Goal: Task Accomplishment & Management: Use online tool/utility

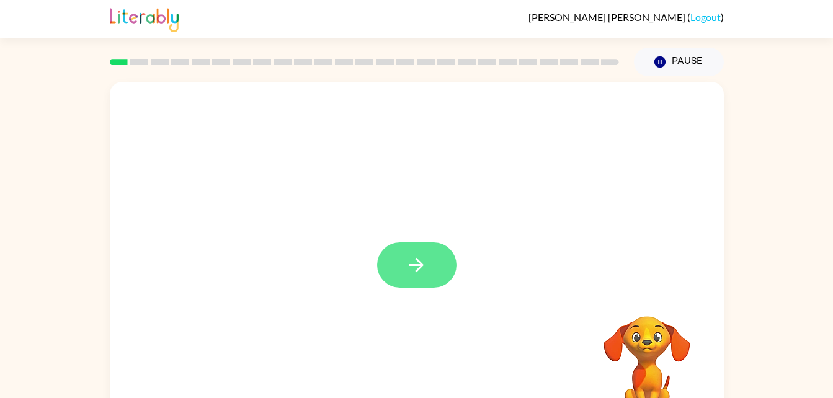
click at [416, 252] on button "button" at bounding box center [416, 265] width 79 height 45
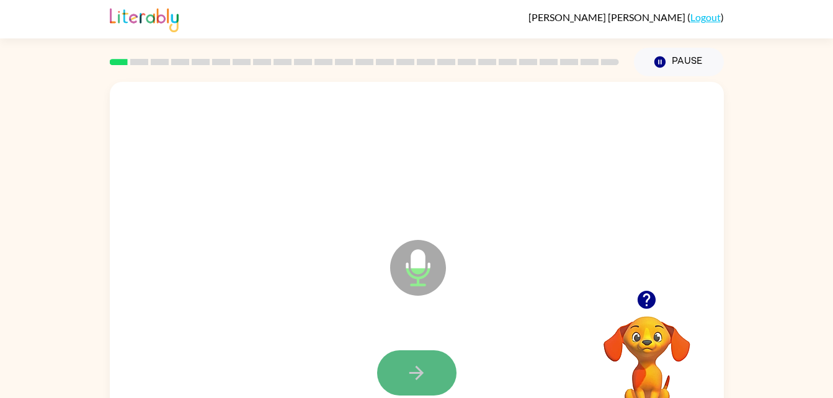
click at [415, 366] on icon "button" at bounding box center [417, 373] width 22 height 22
drag, startPoint x: 415, startPoint y: 366, endPoint x: 398, endPoint y: 374, distance: 18.3
click at [398, 374] on button "button" at bounding box center [416, 373] width 79 height 45
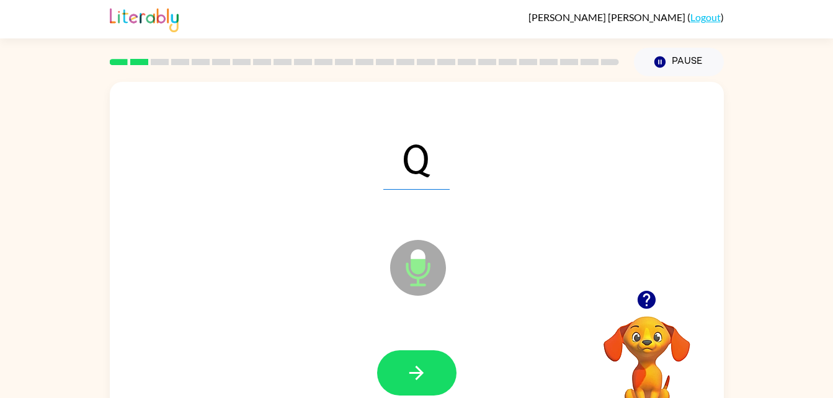
drag, startPoint x: 398, startPoint y: 374, endPoint x: 544, endPoint y: 230, distance: 204.5
click at [642, 137] on div "Q" at bounding box center [416, 158] width 589 height 102
click at [419, 367] on icon "button" at bounding box center [417, 373] width 22 height 22
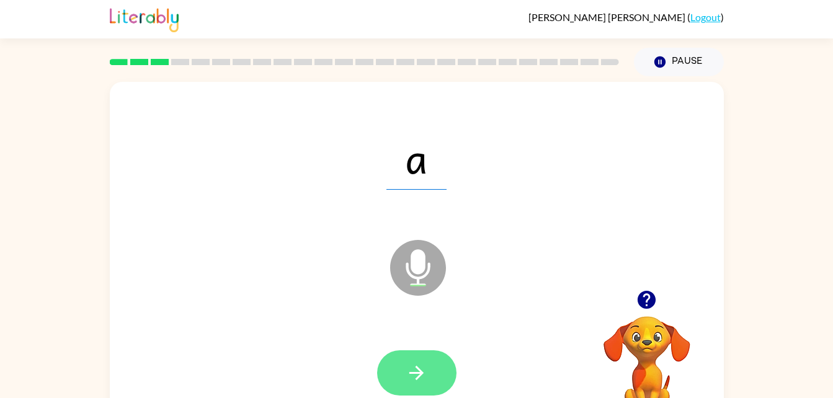
click at [422, 369] on icon "button" at bounding box center [417, 373] width 22 height 22
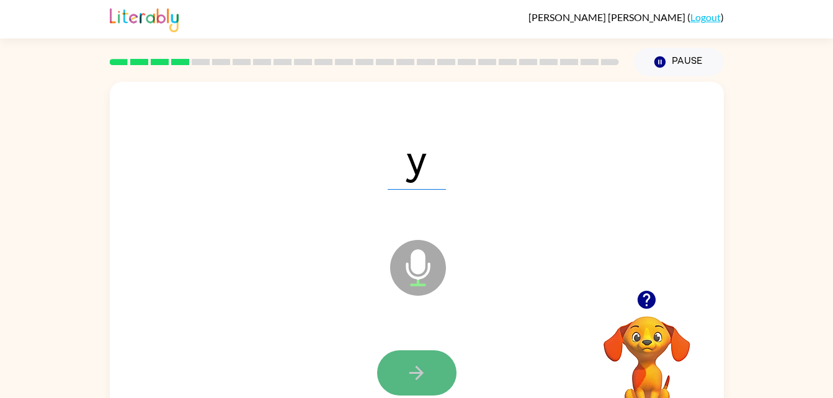
click at [426, 376] on icon "button" at bounding box center [417, 373] width 22 height 22
click at [429, 382] on button "button" at bounding box center [416, 373] width 79 height 45
click at [422, 372] on icon "button" at bounding box center [417, 373] width 14 height 14
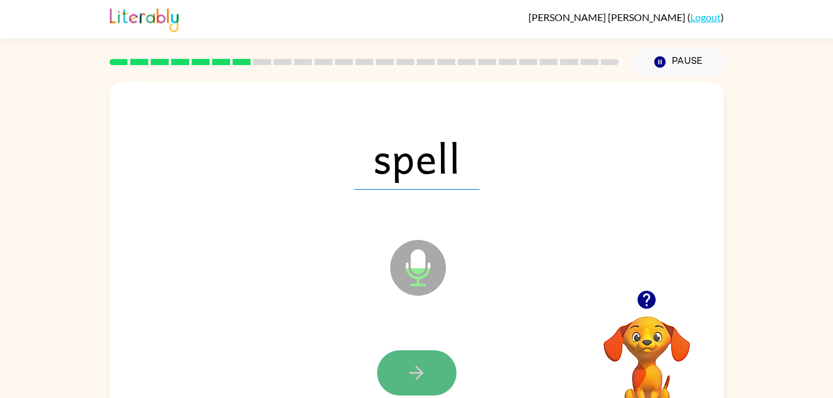
click at [419, 370] on icon "button" at bounding box center [417, 373] width 14 height 14
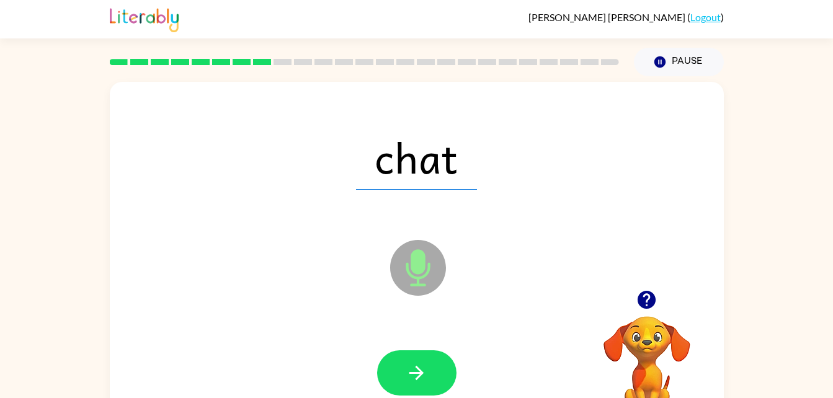
click at [419, 370] on icon "button" at bounding box center [417, 373] width 14 height 14
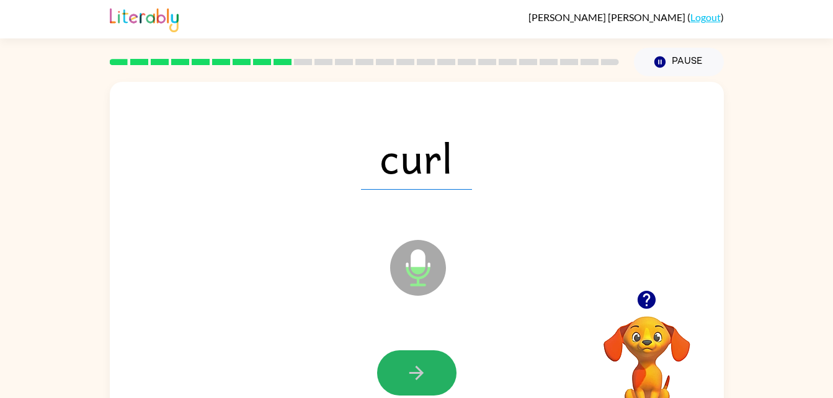
click at [419, 370] on icon "button" at bounding box center [417, 373] width 14 height 14
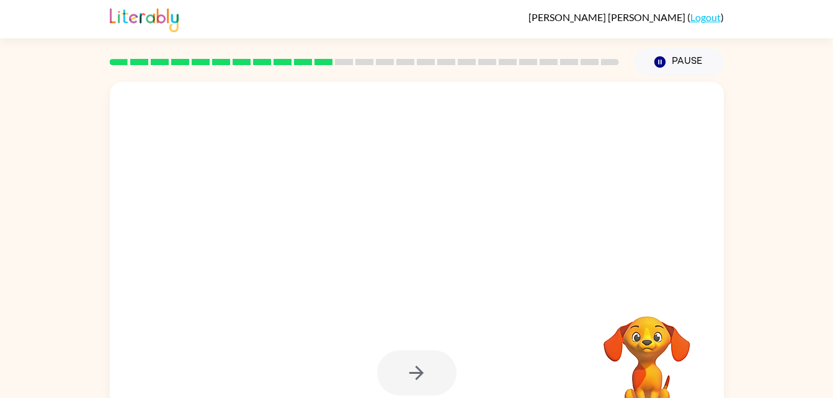
click at [419, 370] on div at bounding box center [416, 373] width 79 height 45
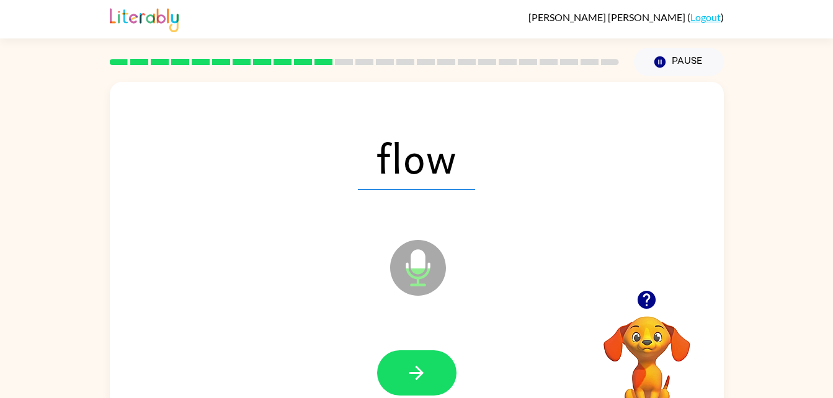
click at [419, 370] on icon "button" at bounding box center [417, 373] width 14 height 14
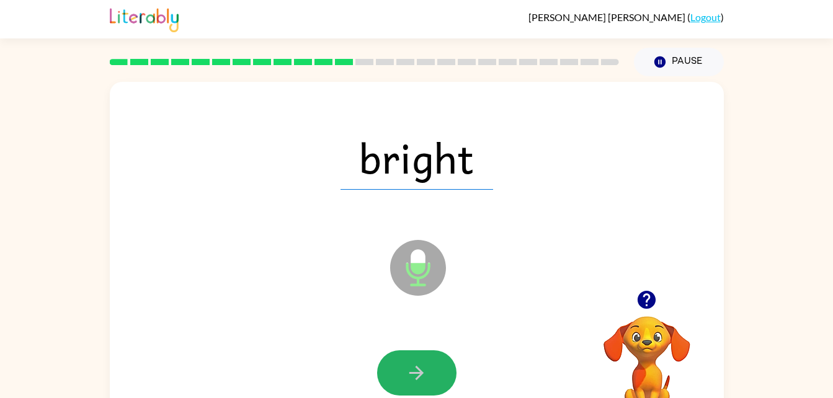
click at [419, 370] on icon "button" at bounding box center [417, 373] width 14 height 14
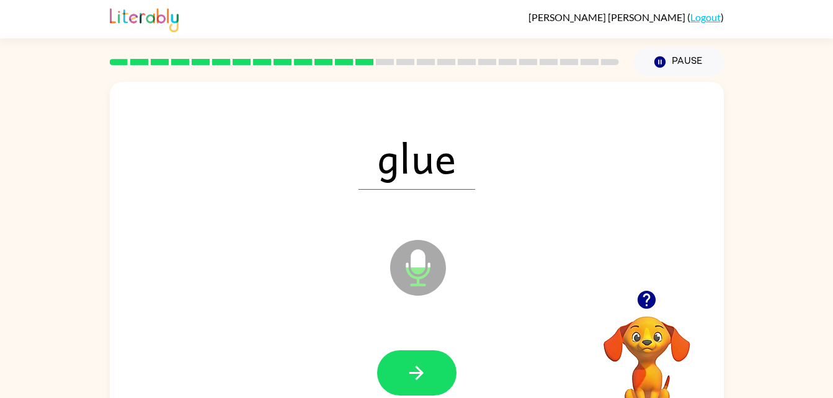
click at [419, 370] on icon "button" at bounding box center [417, 373] width 14 height 14
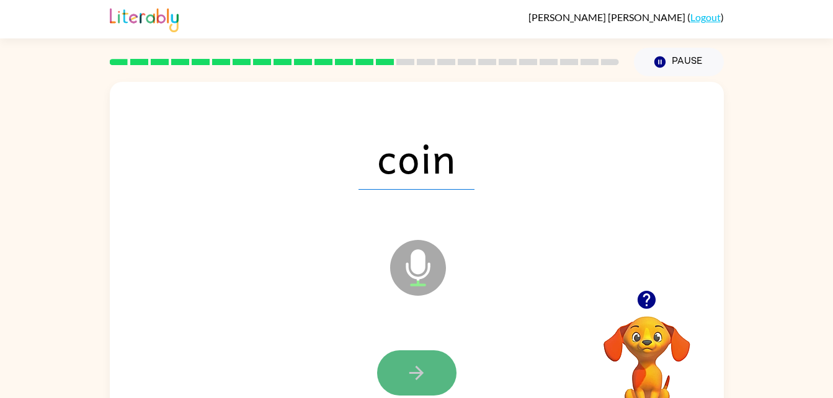
click at [419, 375] on icon "button" at bounding box center [417, 373] width 14 height 14
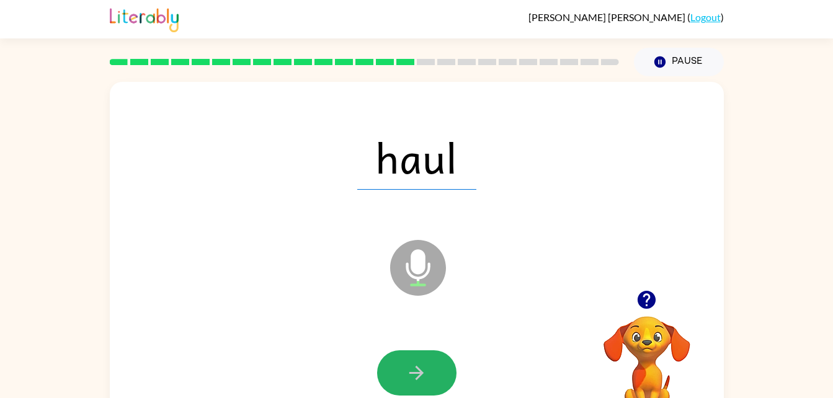
click at [419, 375] on icon "button" at bounding box center [417, 373] width 14 height 14
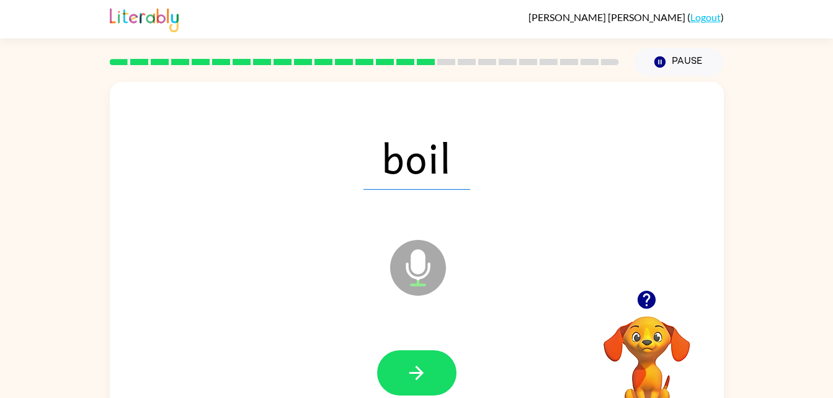
click at [419, 375] on icon "button" at bounding box center [417, 373] width 14 height 14
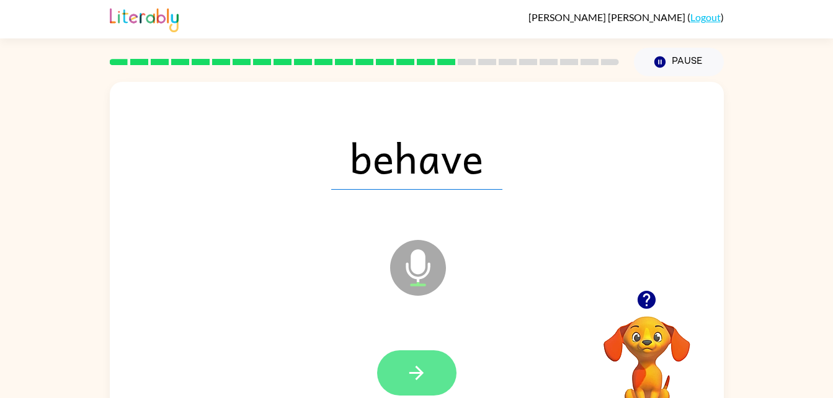
click at [421, 372] on icon "button" at bounding box center [417, 373] width 14 height 14
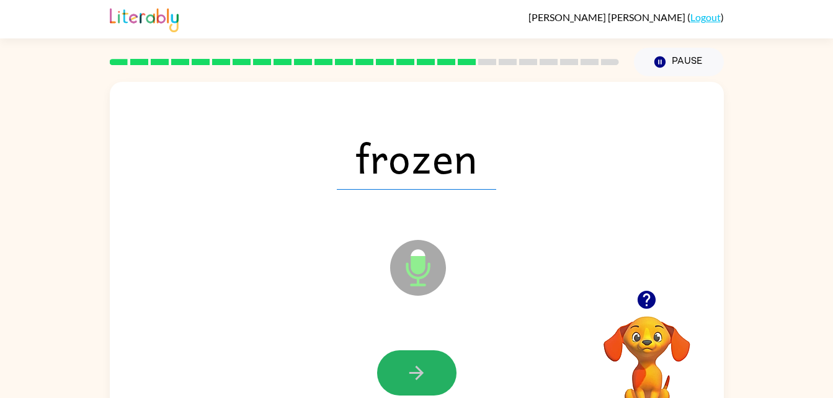
click at [421, 372] on icon "button" at bounding box center [417, 373] width 14 height 14
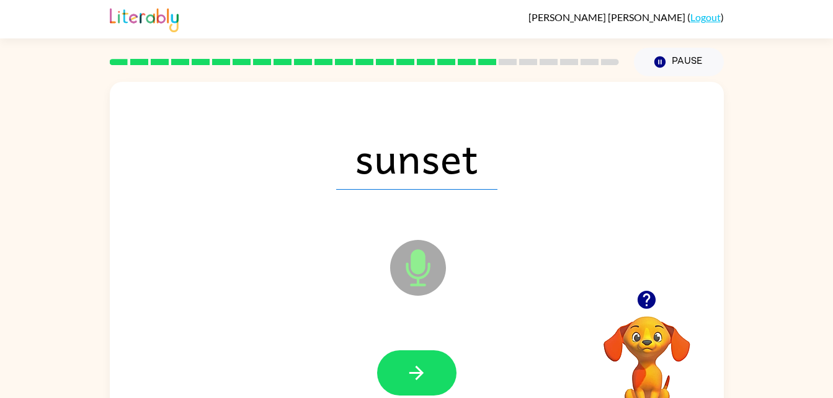
click at [421, 372] on icon "button" at bounding box center [417, 373] width 14 height 14
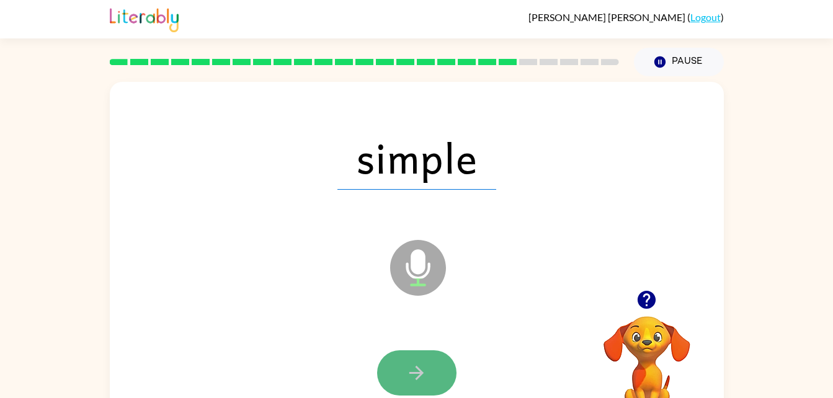
click at [421, 372] on icon "button" at bounding box center [417, 373] width 14 height 14
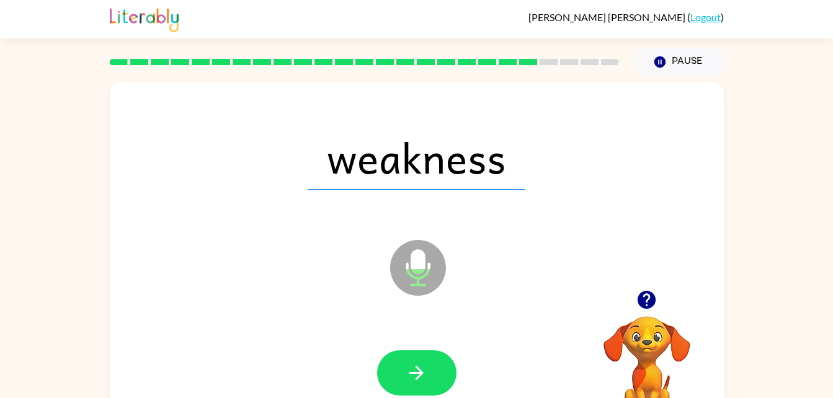
click at [421, 372] on icon "button" at bounding box center [417, 373] width 14 height 14
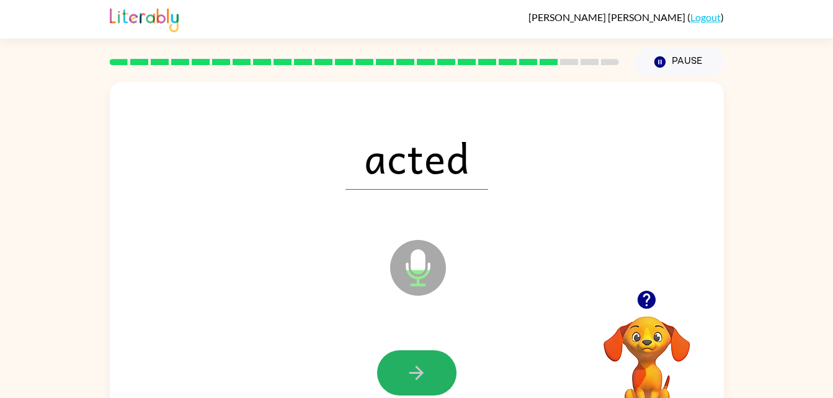
click at [421, 372] on icon "button" at bounding box center [417, 373] width 14 height 14
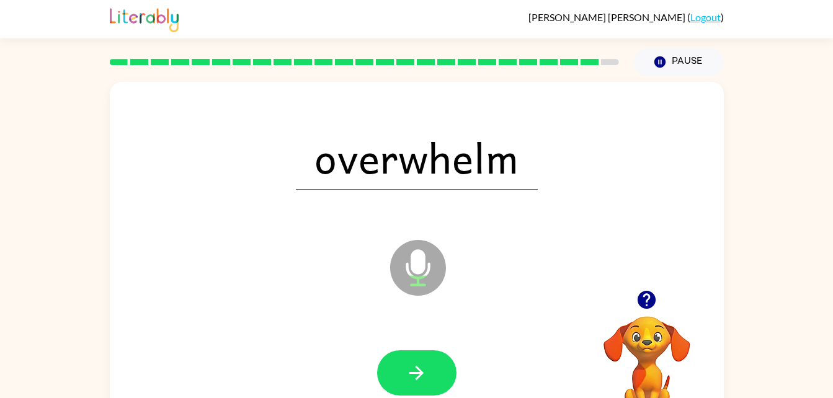
click at [421, 372] on icon "button" at bounding box center [417, 373] width 14 height 14
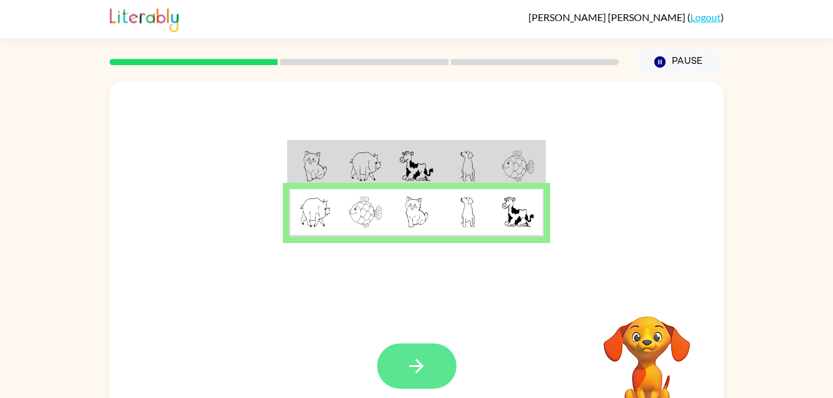
click at [424, 362] on icon "button" at bounding box center [417, 367] width 22 height 22
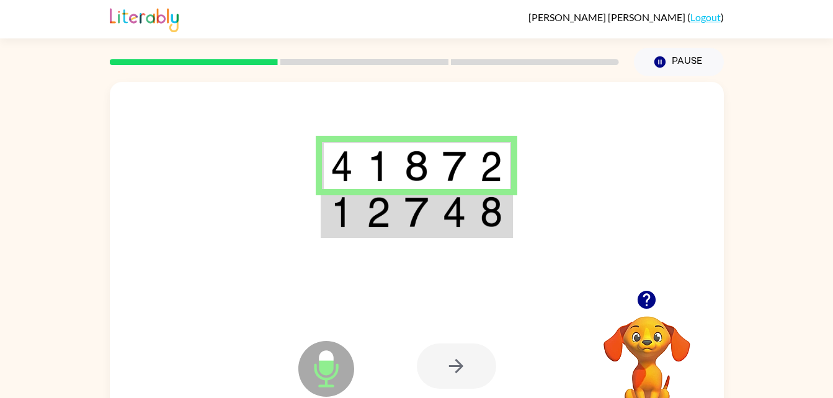
click at [460, 369] on div at bounding box center [456, 366] width 79 height 45
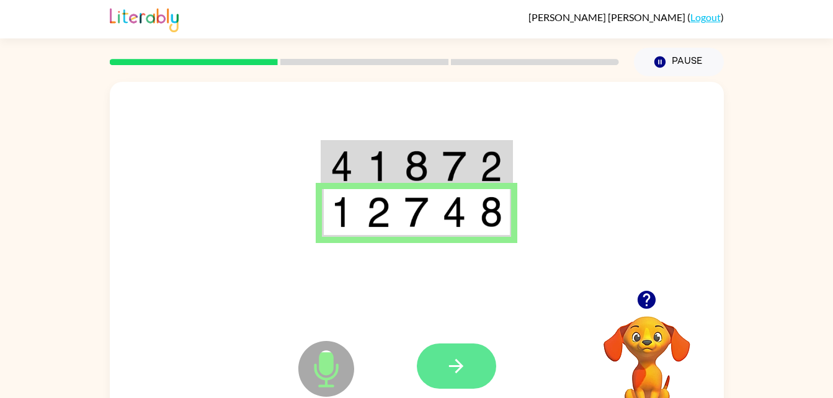
click at [471, 372] on button "button" at bounding box center [456, 366] width 79 height 45
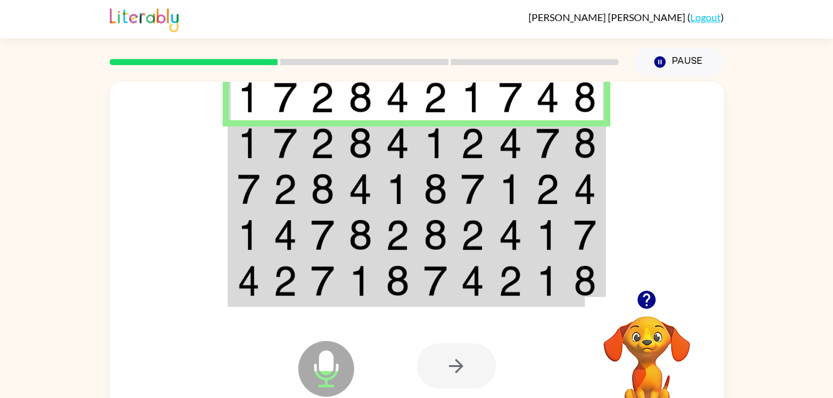
click at [261, 145] on td at bounding box center [248, 143] width 38 height 46
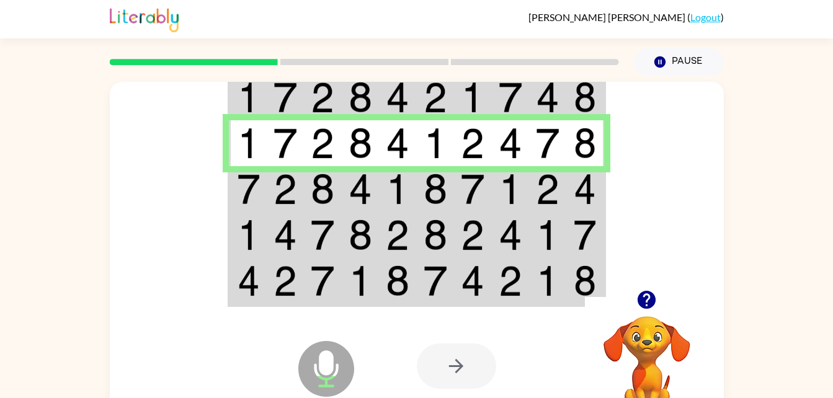
click at [254, 199] on img at bounding box center [249, 189] width 22 height 31
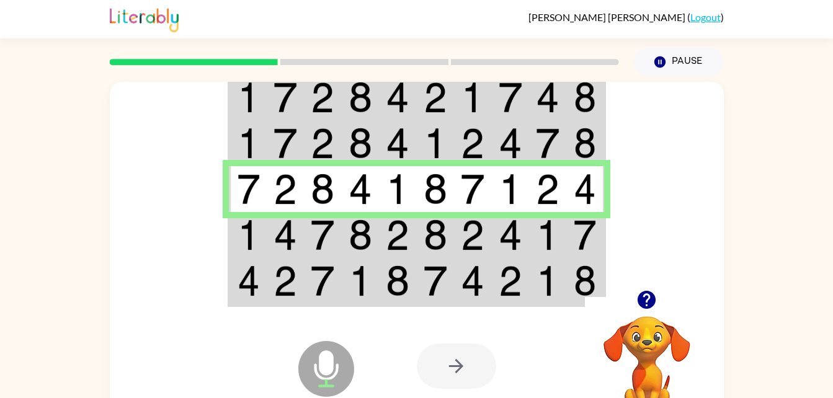
click at [305, 230] on td at bounding box center [323, 235] width 38 height 46
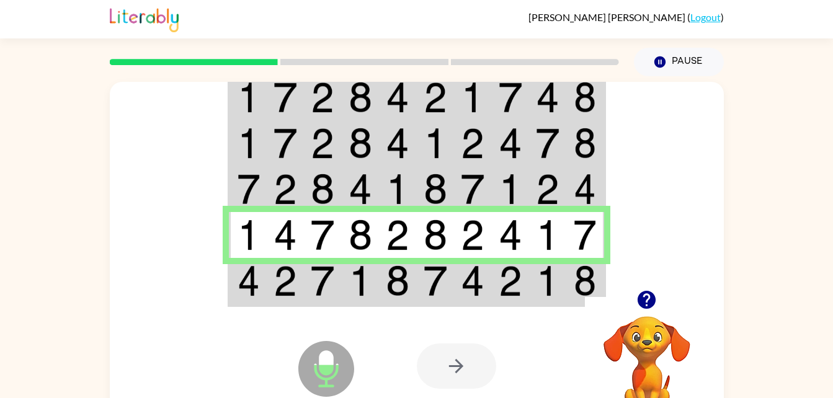
click at [315, 287] on img at bounding box center [323, 281] width 24 height 31
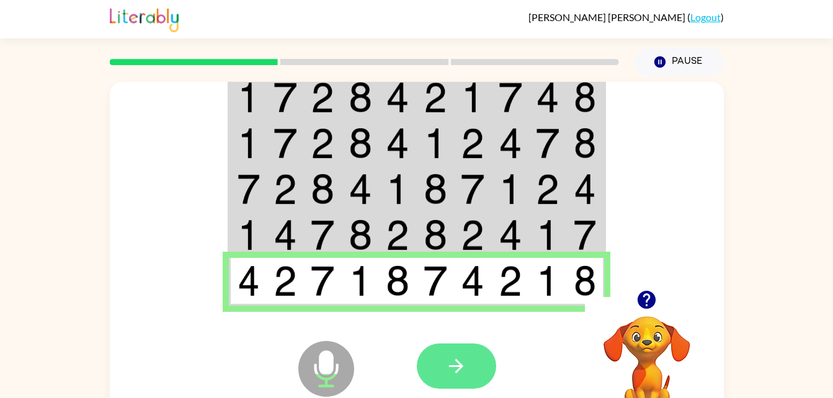
click at [462, 377] on icon "button" at bounding box center [457, 367] width 22 height 22
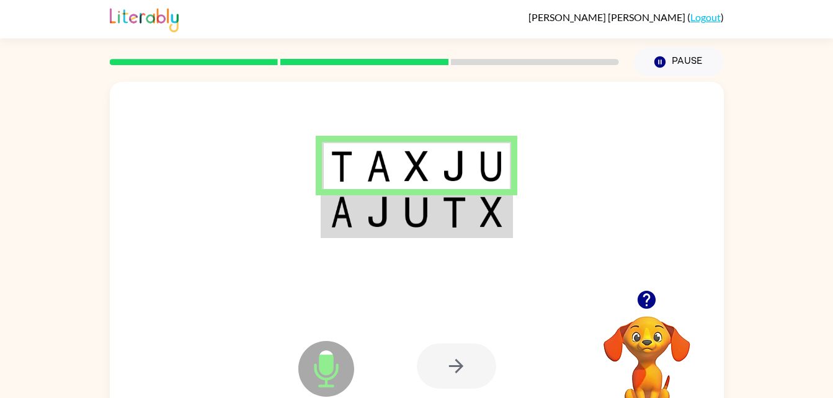
click at [412, 208] on img at bounding box center [417, 212] width 24 height 31
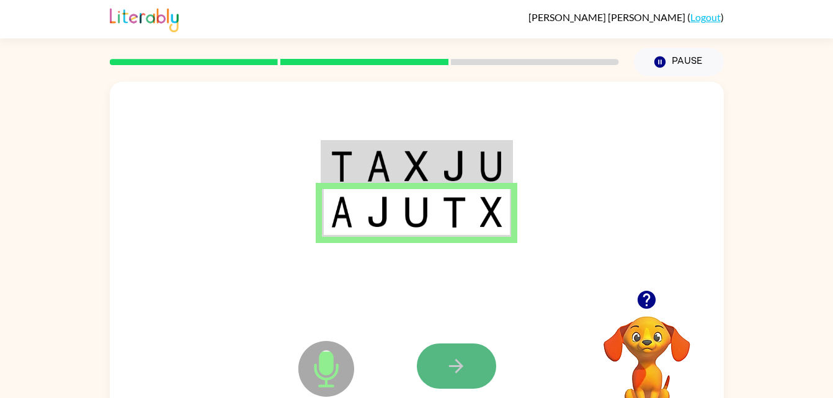
click at [472, 365] on button "button" at bounding box center [456, 366] width 79 height 45
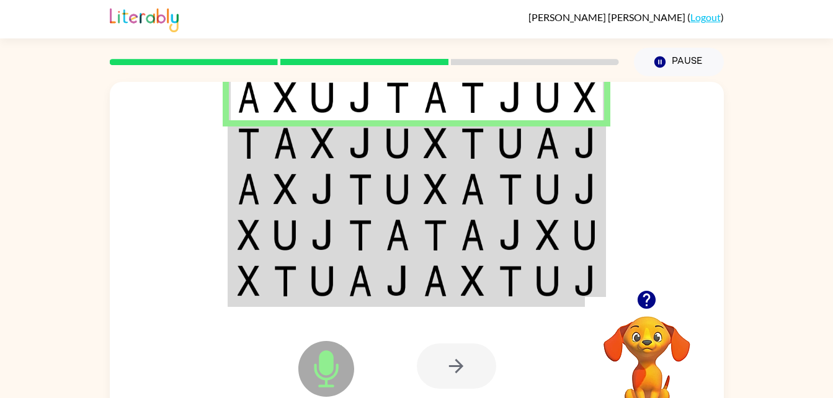
click at [300, 128] on td at bounding box center [286, 143] width 38 height 46
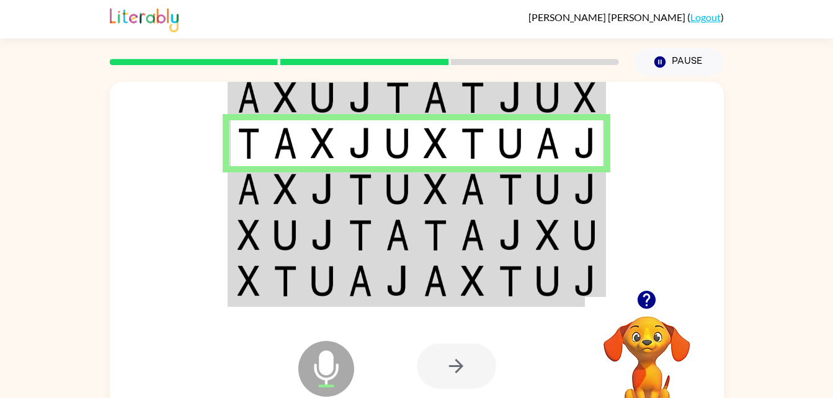
click at [257, 195] on img at bounding box center [249, 189] width 22 height 31
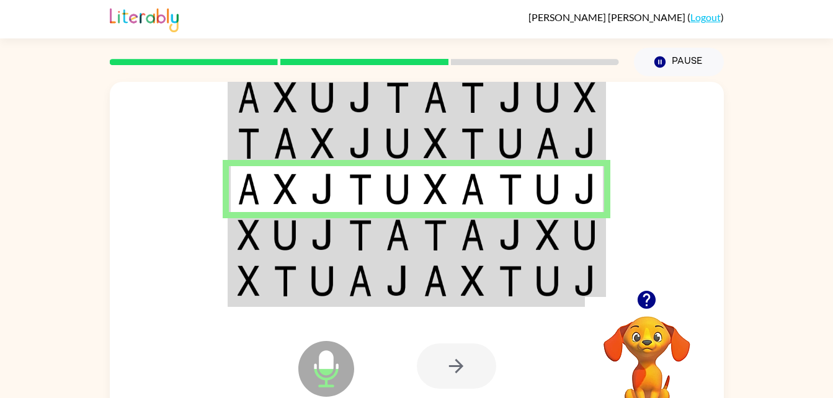
click at [240, 235] on img at bounding box center [249, 235] width 22 height 31
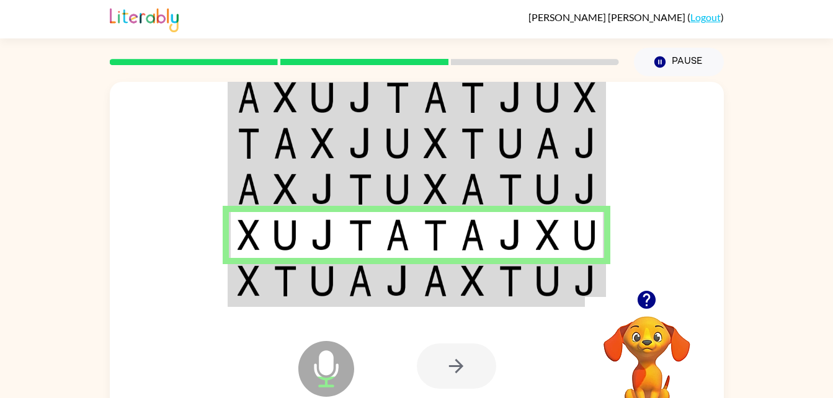
click at [315, 270] on img at bounding box center [323, 281] width 24 height 31
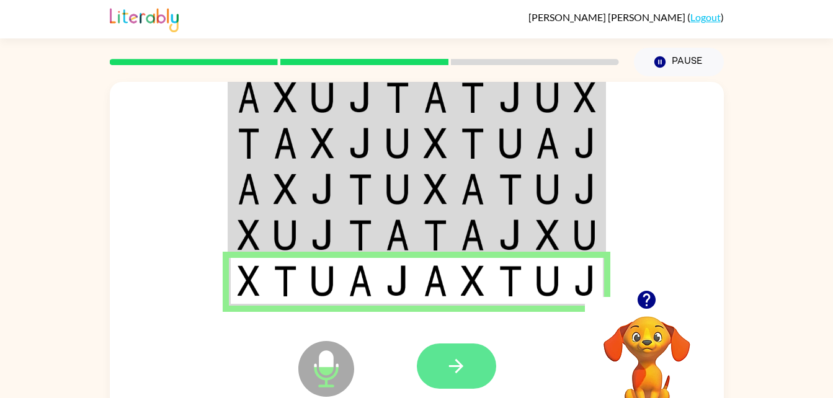
click at [440, 375] on button "button" at bounding box center [456, 366] width 79 height 45
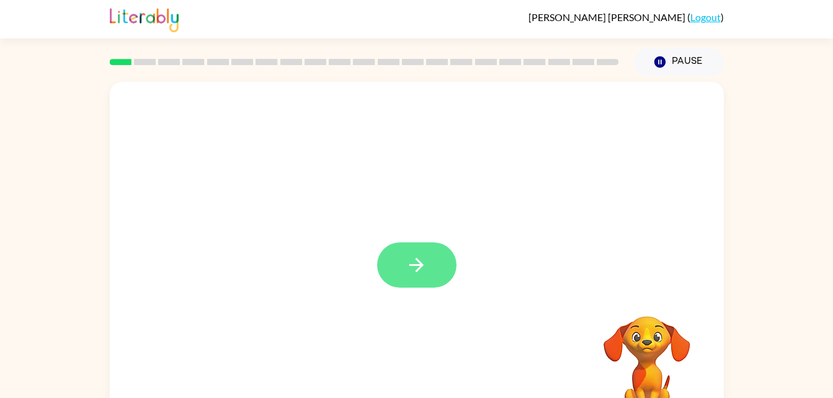
click at [438, 266] on button "button" at bounding box center [416, 265] width 79 height 45
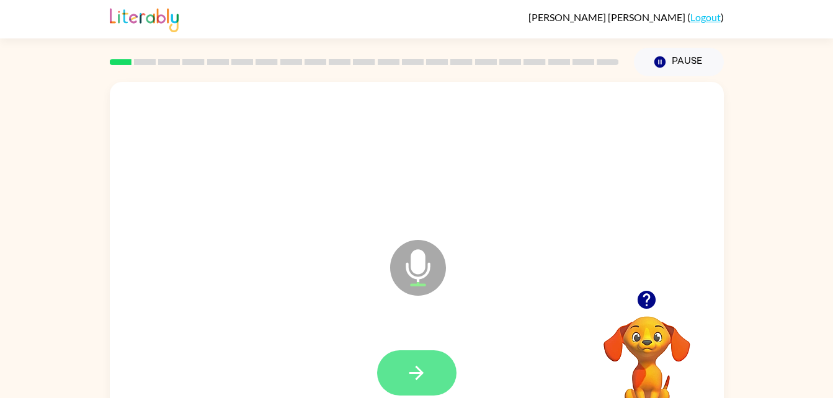
click at [425, 375] on icon "button" at bounding box center [417, 373] width 22 height 22
click at [423, 380] on icon "button" at bounding box center [417, 373] width 22 height 22
click at [408, 378] on icon "button" at bounding box center [417, 373] width 22 height 22
drag, startPoint x: 408, startPoint y: 377, endPoint x: 386, endPoint y: 364, distance: 25.6
click at [386, 364] on button "button" at bounding box center [416, 373] width 79 height 45
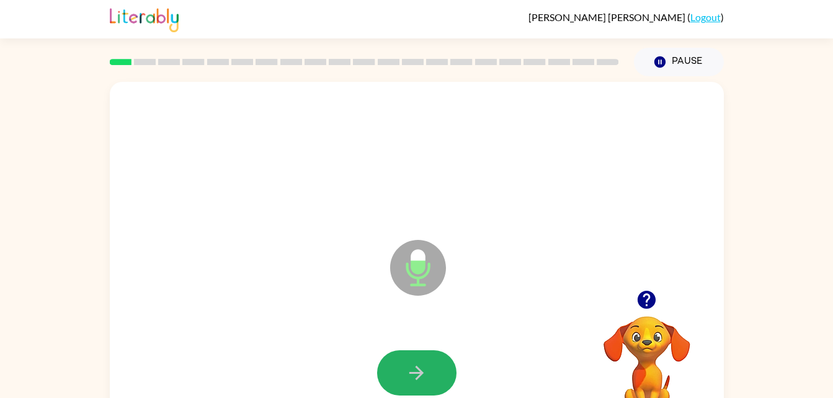
click at [386, 370] on button "button" at bounding box center [416, 373] width 79 height 45
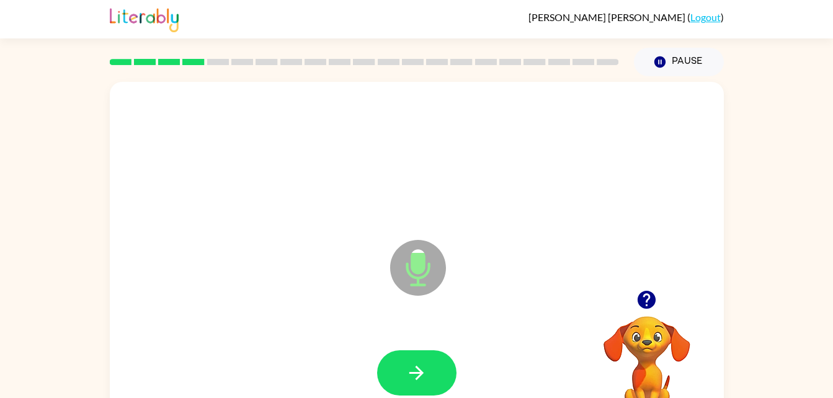
click at [386, 370] on button "button" at bounding box center [416, 373] width 79 height 45
click at [384, 369] on button "button" at bounding box center [416, 373] width 79 height 45
drag, startPoint x: 384, startPoint y: 369, endPoint x: 406, endPoint y: 385, distance: 27.4
click at [406, 385] on button "button" at bounding box center [416, 373] width 79 height 45
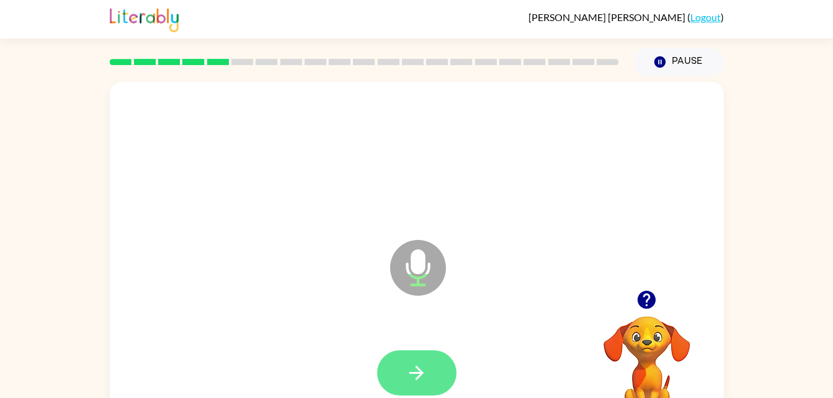
click at [411, 366] on icon "button" at bounding box center [417, 373] width 22 height 22
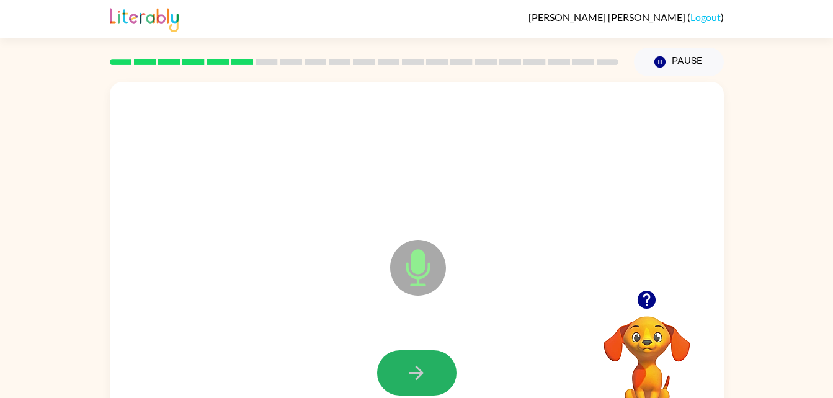
click at [411, 366] on icon "button" at bounding box center [417, 373] width 22 height 22
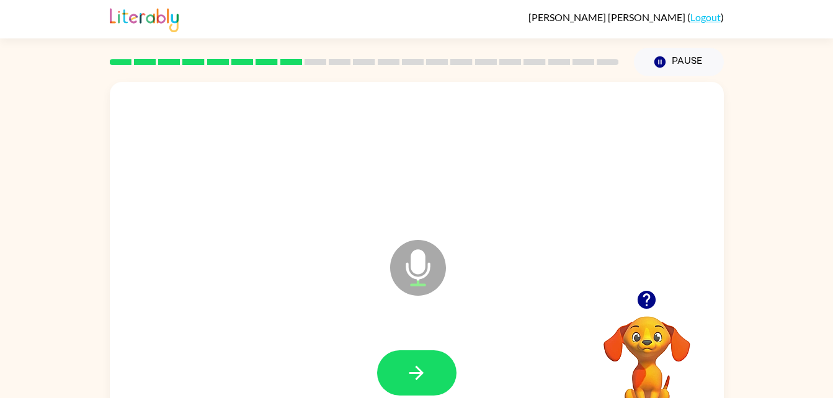
click at [411, 366] on icon "button" at bounding box center [417, 373] width 22 height 22
click at [647, 294] on icon "button" at bounding box center [647, 300] width 22 height 22
click at [652, 297] on icon "button" at bounding box center [647, 300] width 18 height 18
click at [656, 307] on icon "button" at bounding box center [647, 300] width 22 height 22
click at [447, 357] on button "button" at bounding box center [416, 373] width 79 height 45
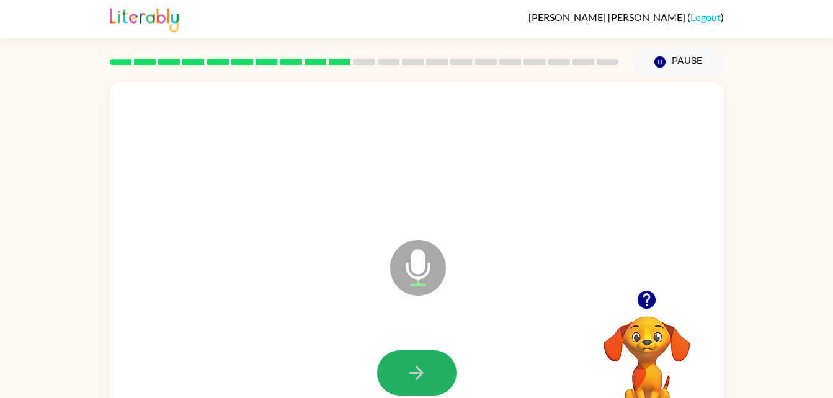
click at [447, 357] on button "button" at bounding box center [416, 373] width 79 height 45
click at [406, 369] on icon "button" at bounding box center [417, 373] width 22 height 22
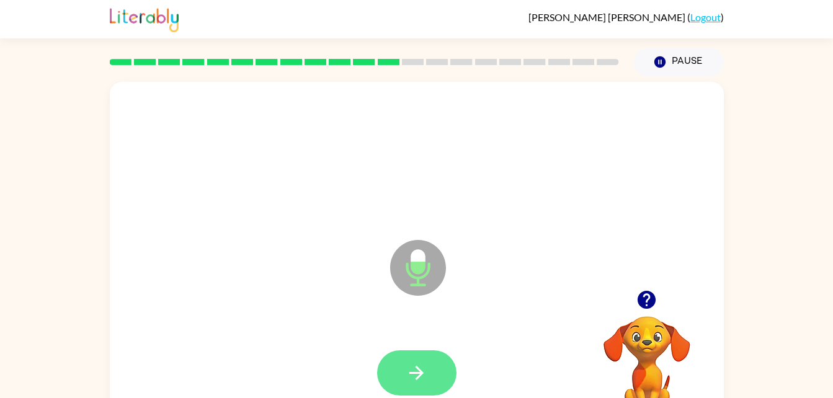
click at [410, 359] on button "button" at bounding box center [416, 373] width 79 height 45
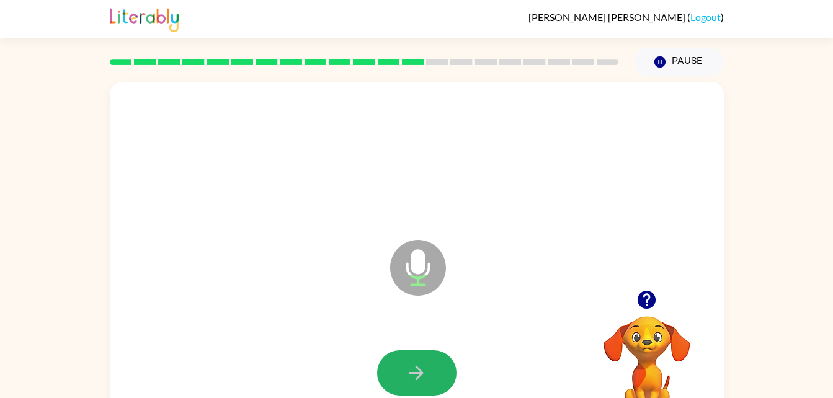
click at [410, 359] on button "button" at bounding box center [416, 373] width 79 height 45
click at [409, 355] on button "button" at bounding box center [416, 373] width 79 height 45
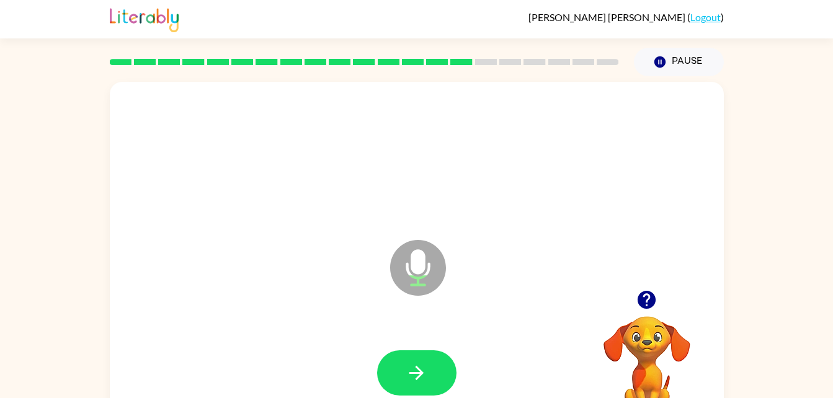
drag, startPoint x: 409, startPoint y: 355, endPoint x: 402, endPoint y: 362, distance: 9.7
click at [402, 362] on button "button" at bounding box center [416, 373] width 79 height 45
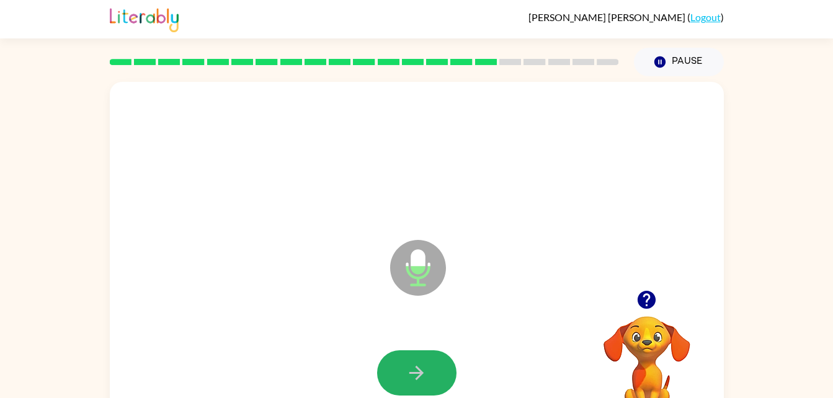
click at [402, 362] on button "button" at bounding box center [416, 373] width 79 height 45
click at [389, 381] on button "button" at bounding box center [416, 373] width 79 height 45
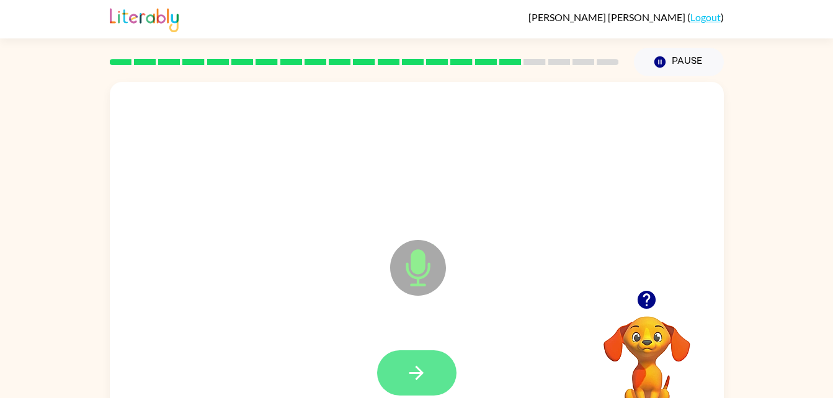
click at [413, 367] on icon "button" at bounding box center [417, 373] width 22 height 22
drag, startPoint x: 413, startPoint y: 367, endPoint x: 381, endPoint y: 381, distance: 35.3
click at [381, 381] on button "button" at bounding box center [416, 373] width 79 height 45
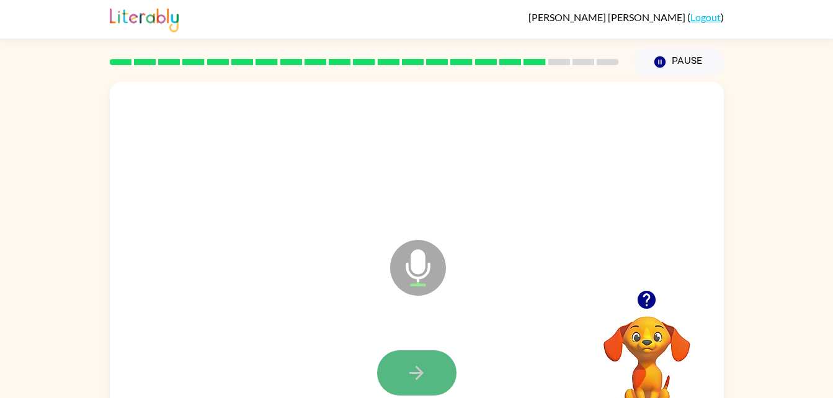
click at [395, 383] on button "button" at bounding box center [416, 373] width 79 height 45
click at [401, 375] on button "button" at bounding box center [416, 373] width 79 height 45
click at [403, 374] on button "button" at bounding box center [416, 373] width 79 height 45
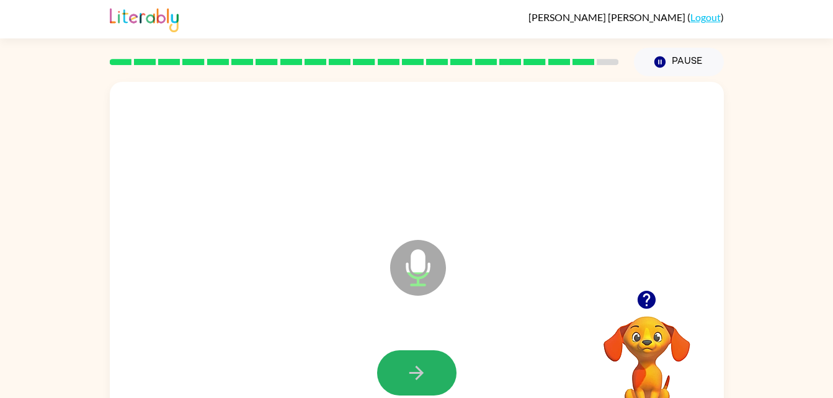
click at [403, 374] on button "button" at bounding box center [416, 373] width 79 height 45
